Goal: Find specific page/section: Find specific page/section

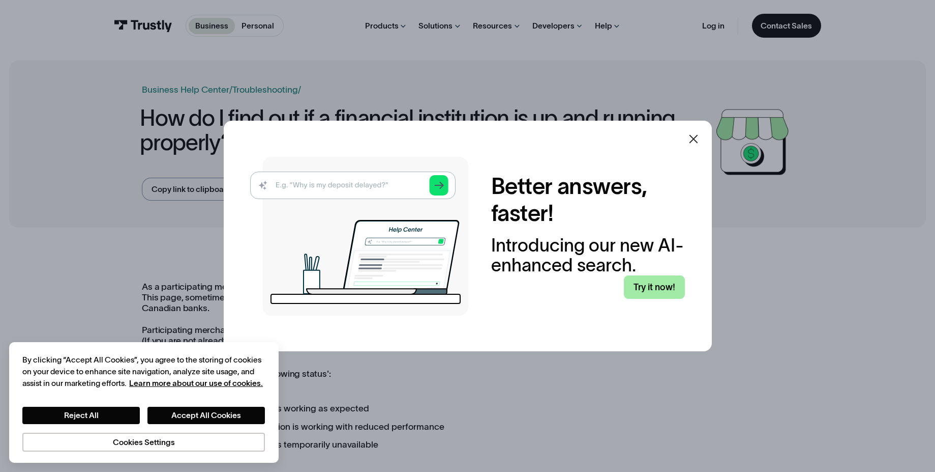
click at [645, 282] on link "Try it now!" at bounding box center [654, 286] width 61 height 23
